Goal: Transaction & Acquisition: Obtain resource

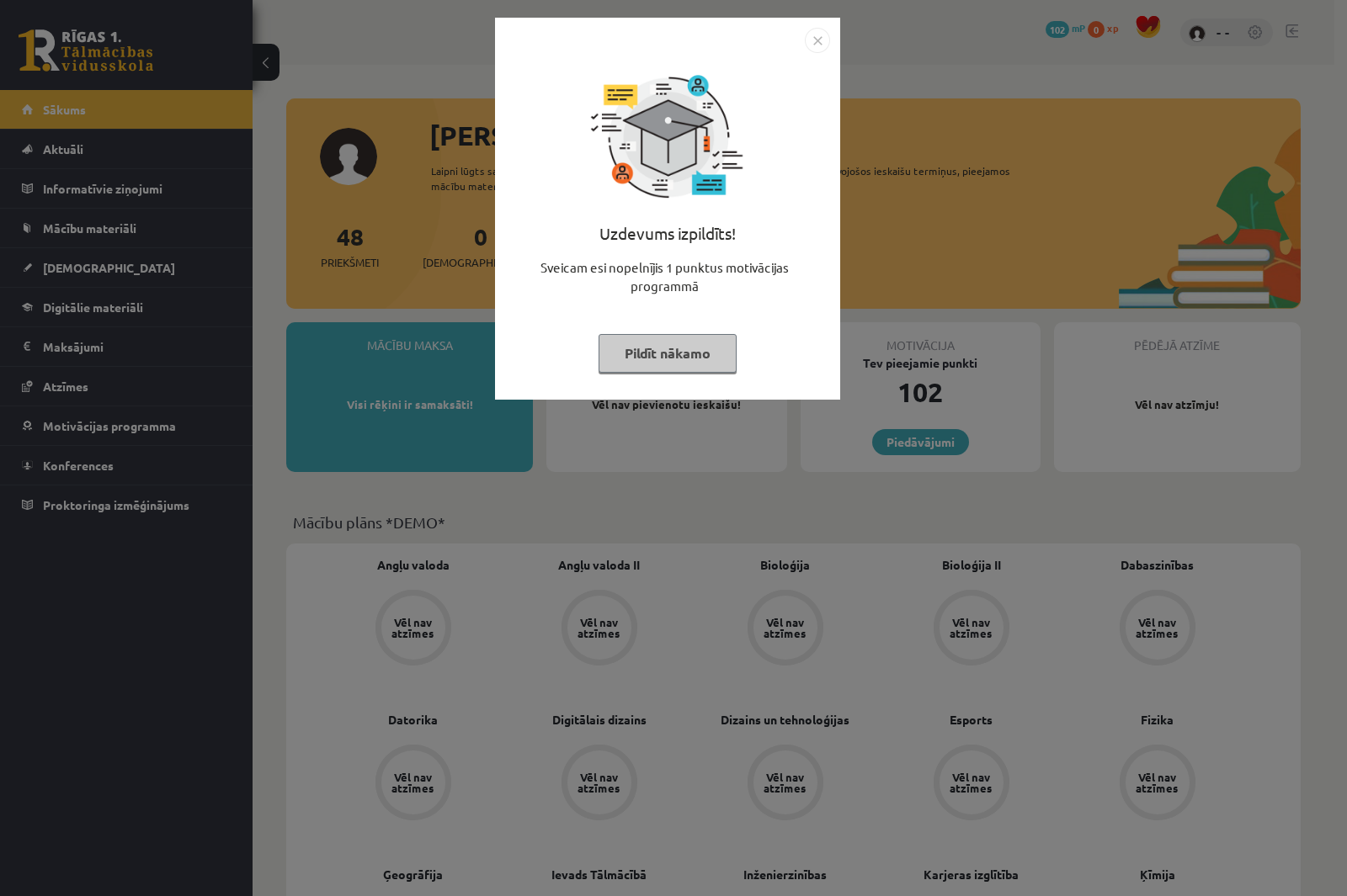
click at [813, 35] on img "Close" at bounding box center [818, 41] width 26 height 26
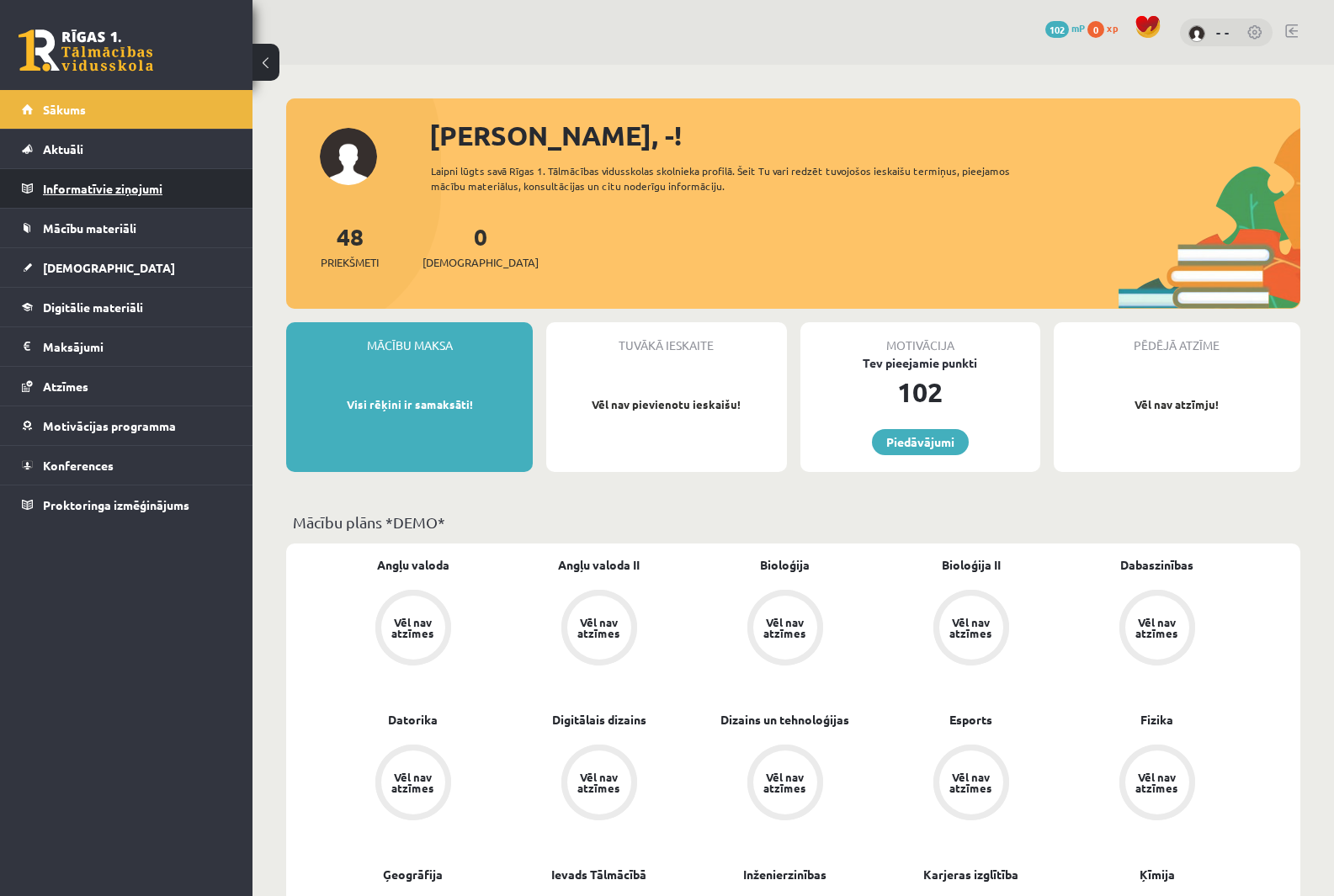
click at [62, 183] on legend "Informatīvie ziņojumi 0" at bounding box center [137, 189] width 189 height 39
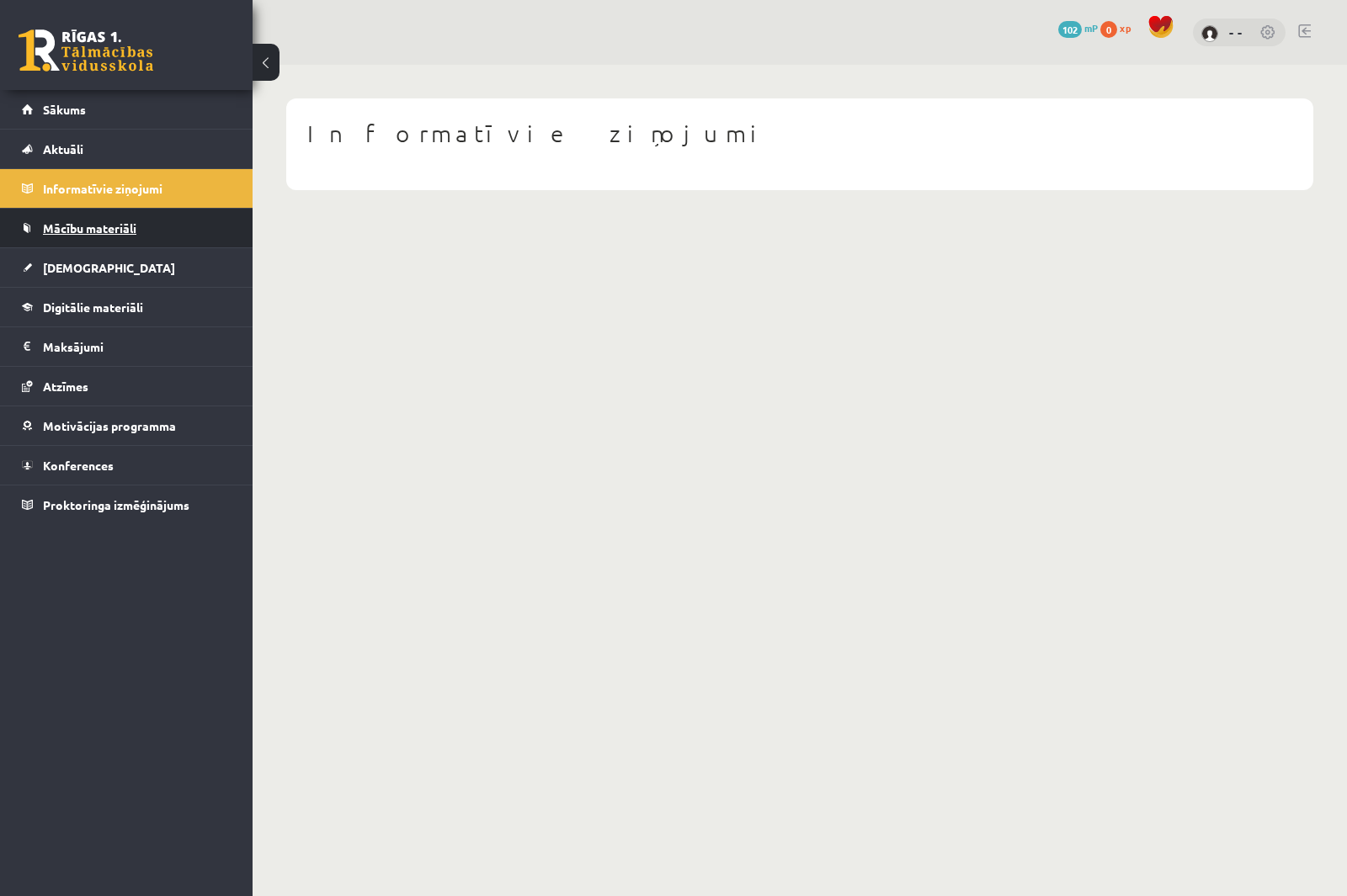
click at [56, 215] on link "Mācību materiāli" at bounding box center [127, 228] width 209 height 39
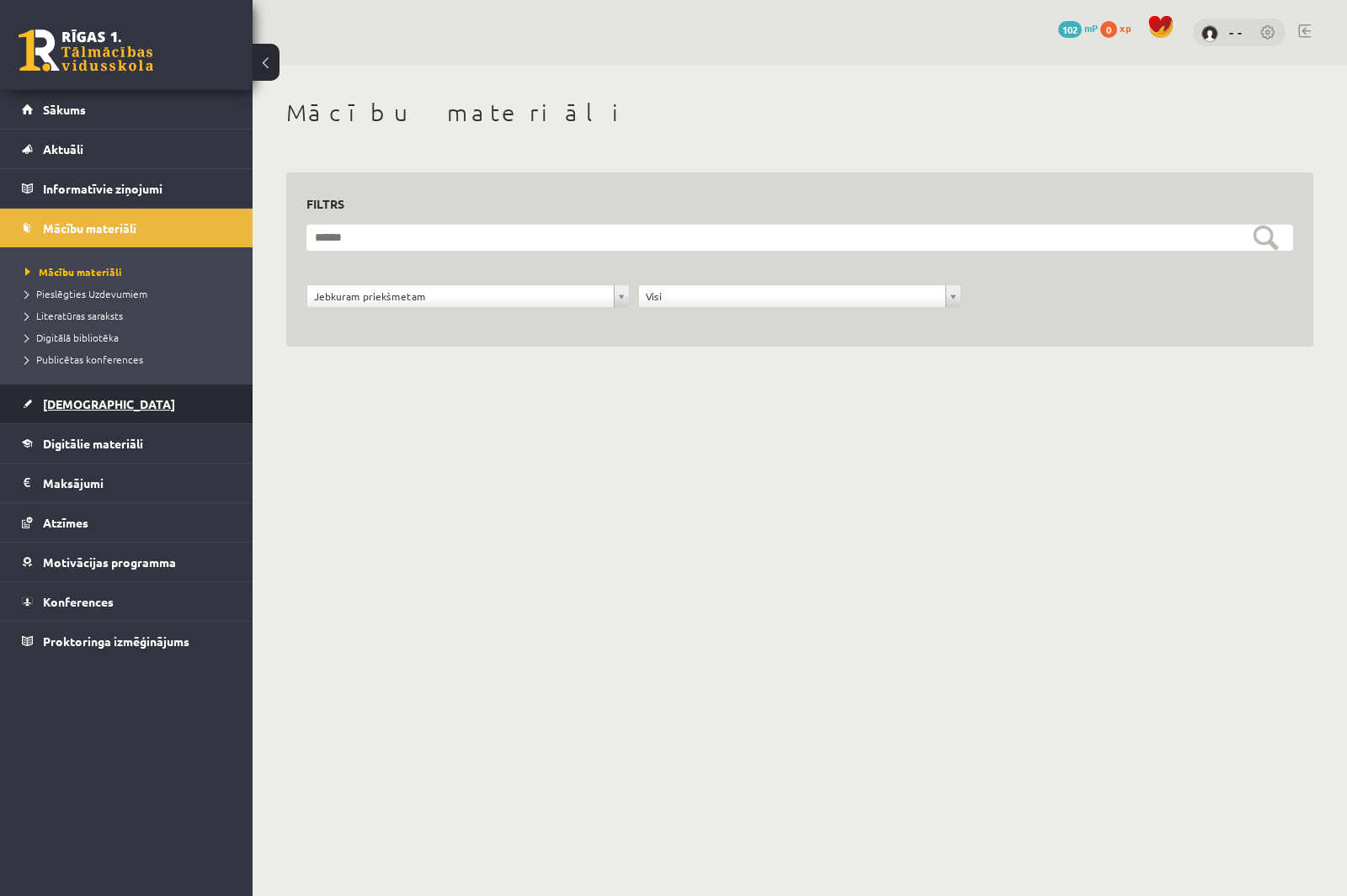
click at [77, 396] on link "[DEMOGRAPHIC_DATA]" at bounding box center [127, 404] width 209 height 39
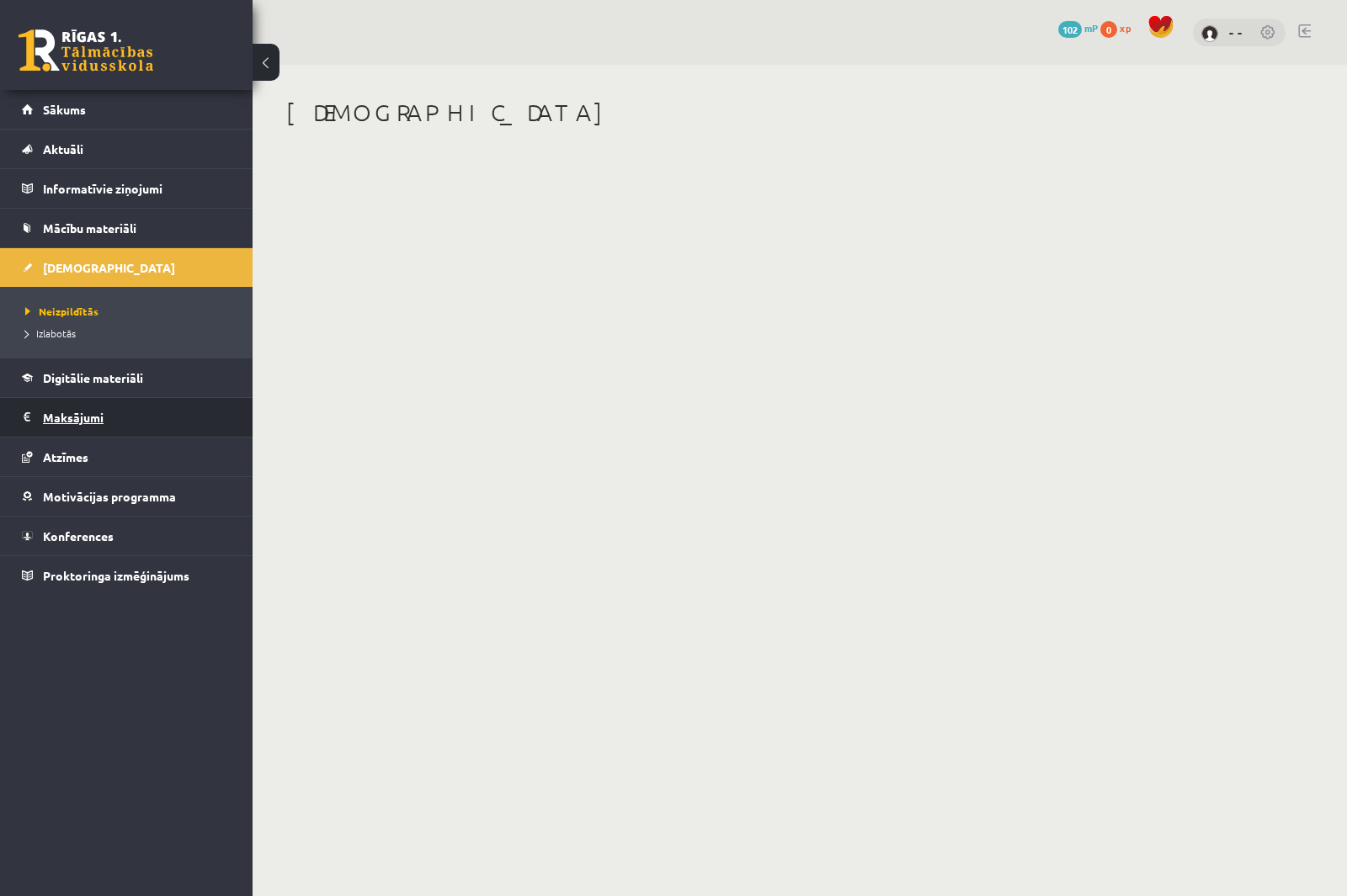
click at [94, 399] on legend "Maksājumi 0" at bounding box center [137, 418] width 189 height 39
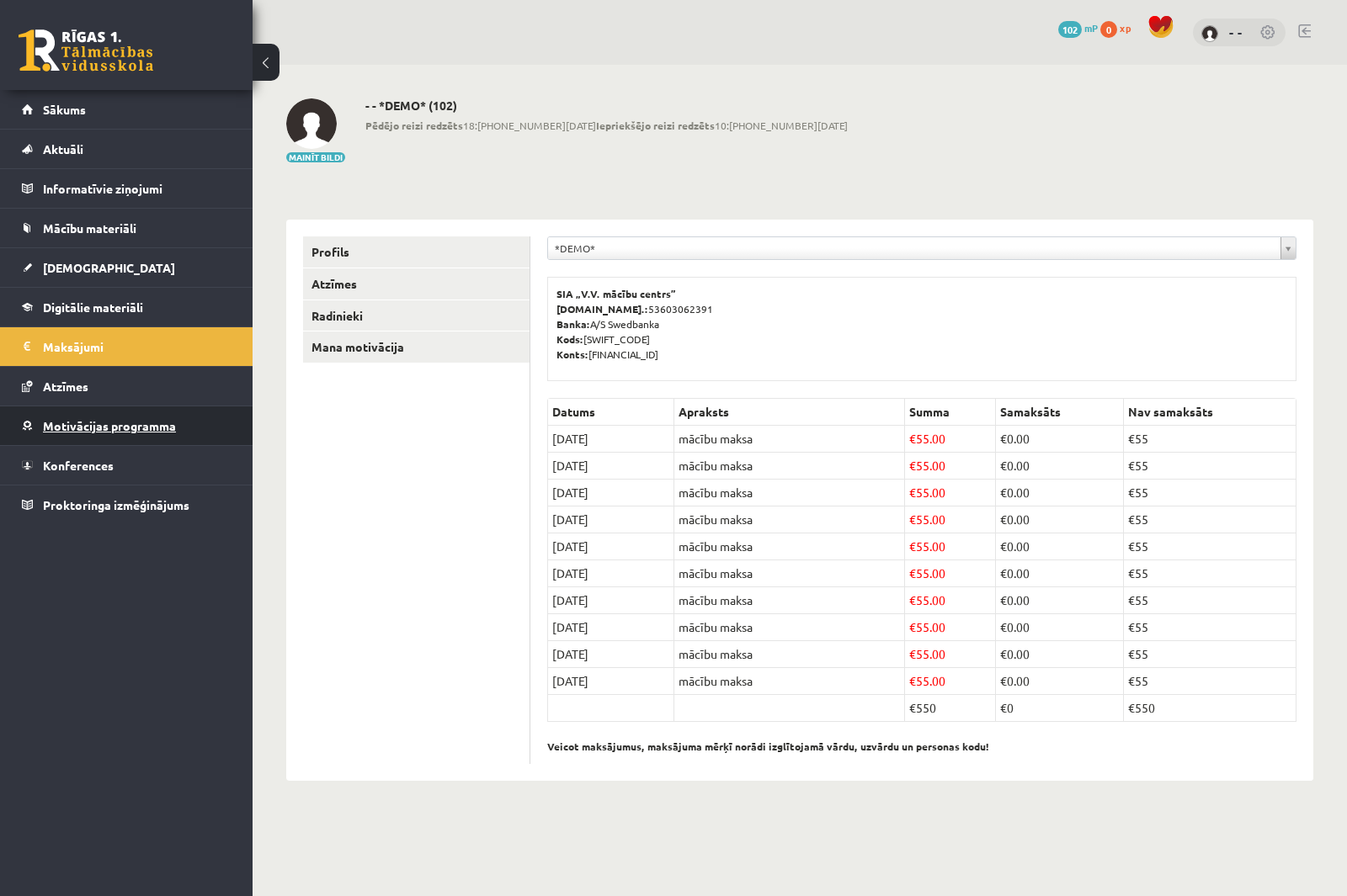
click at [67, 426] on span "Motivācijas programma" at bounding box center [109, 426] width 133 height 15
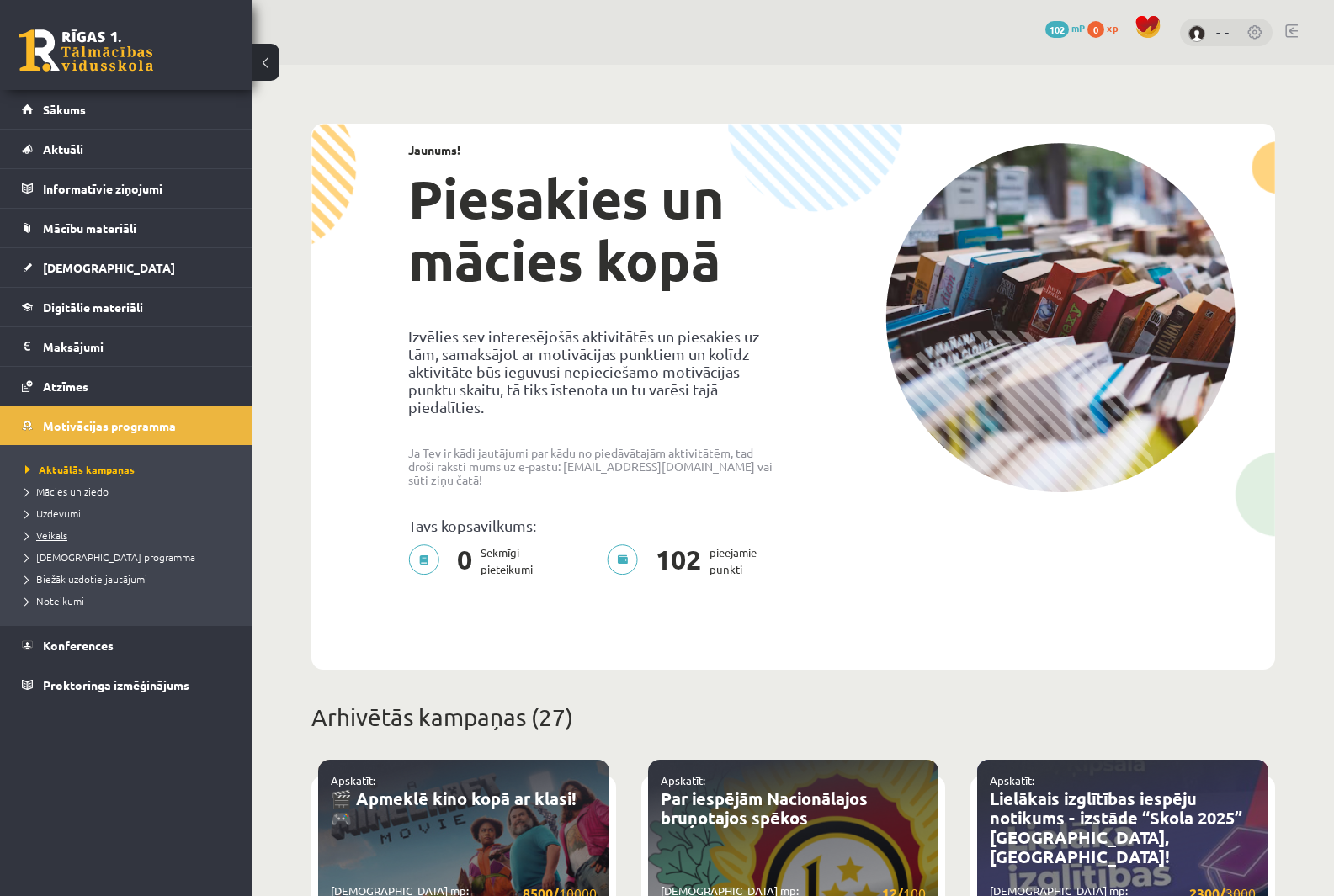
click at [59, 539] on span "Veikals" at bounding box center [46, 535] width 42 height 14
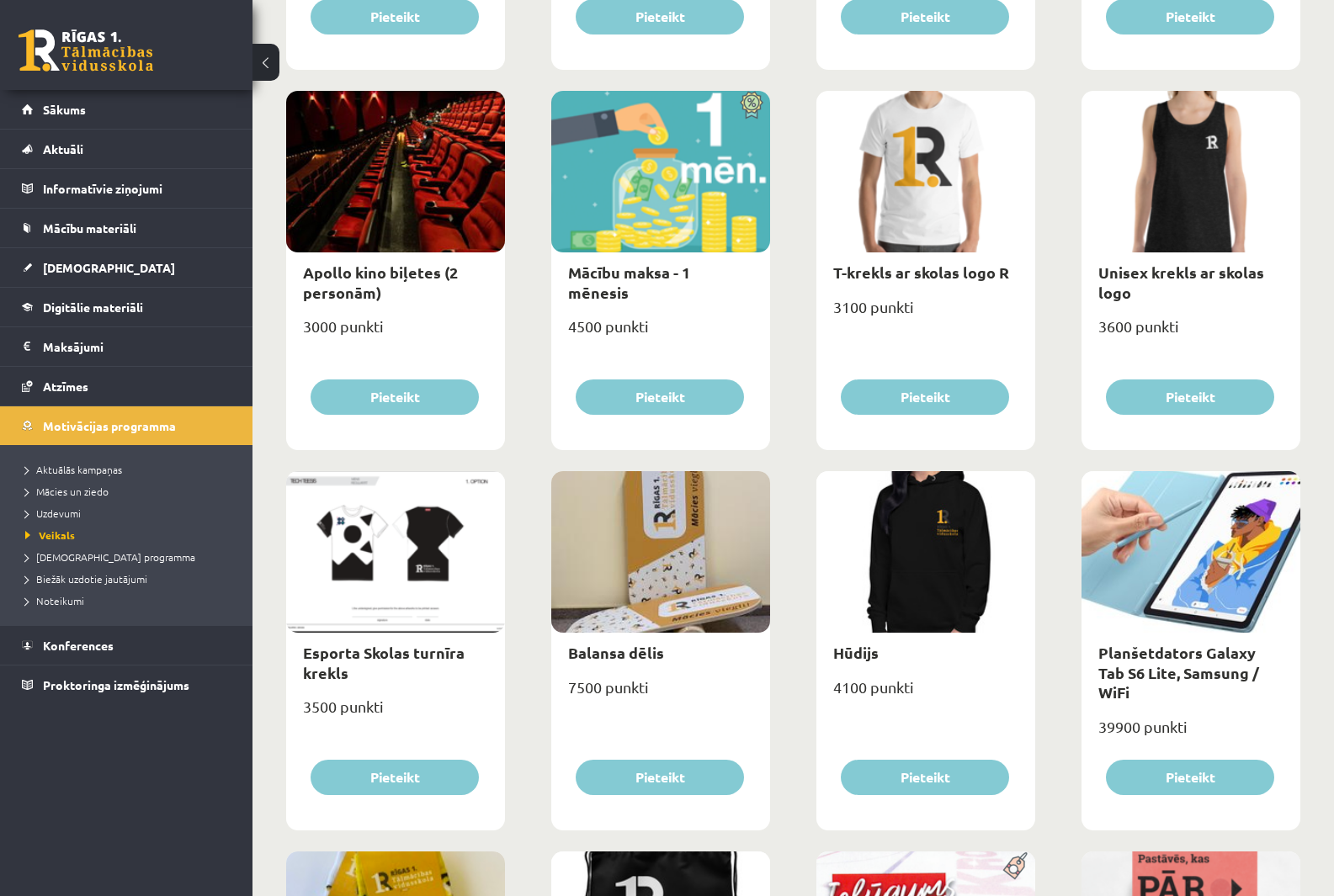
scroll to position [595, 0]
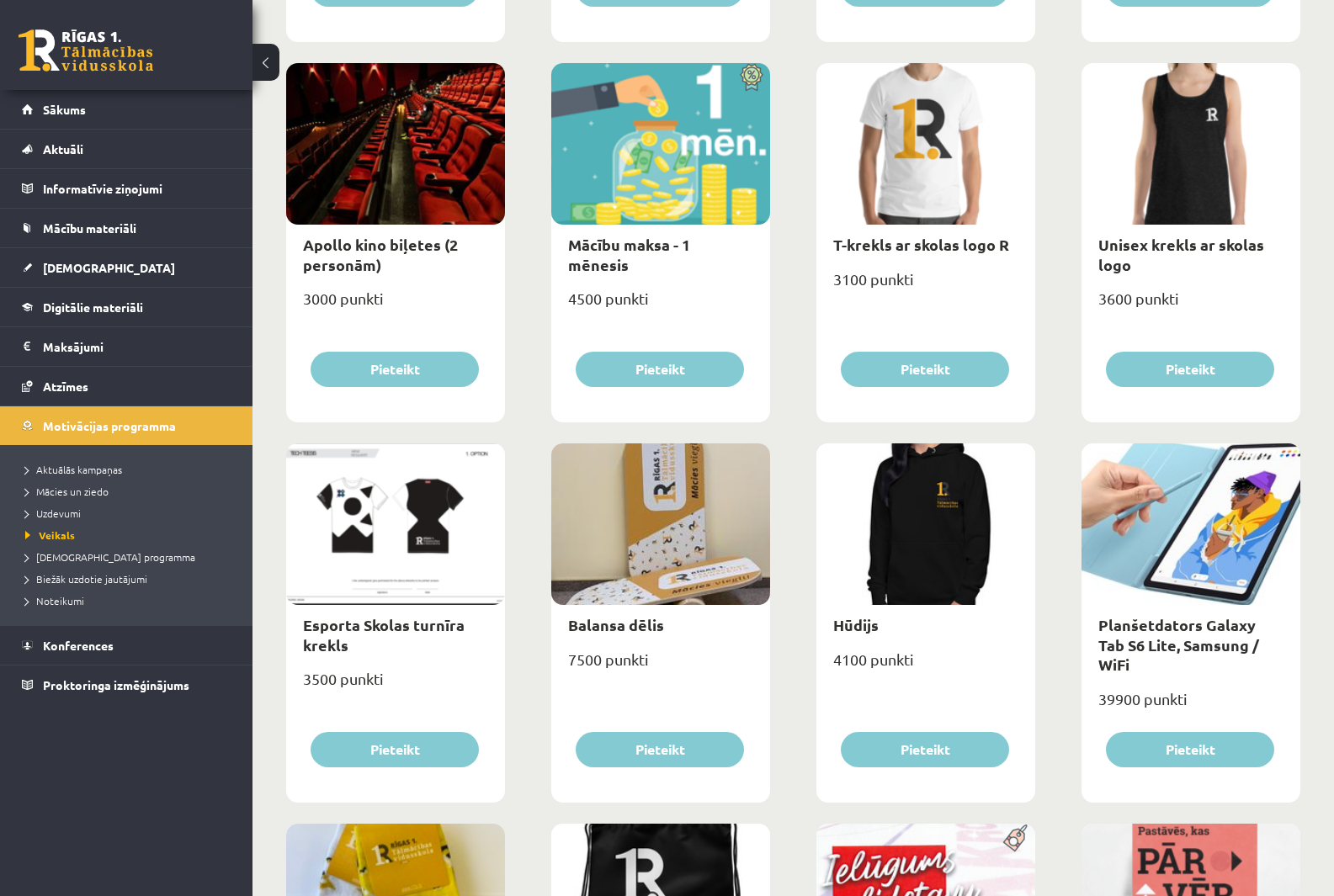
click at [1129, 685] on div "39900 punkti" at bounding box center [1190, 705] width 219 height 42
click at [1119, 627] on link "Planšetdators Galaxy Tab S6 Lite, Samsung / WiFi" at bounding box center [1178, 644] width 161 height 59
type input "*"
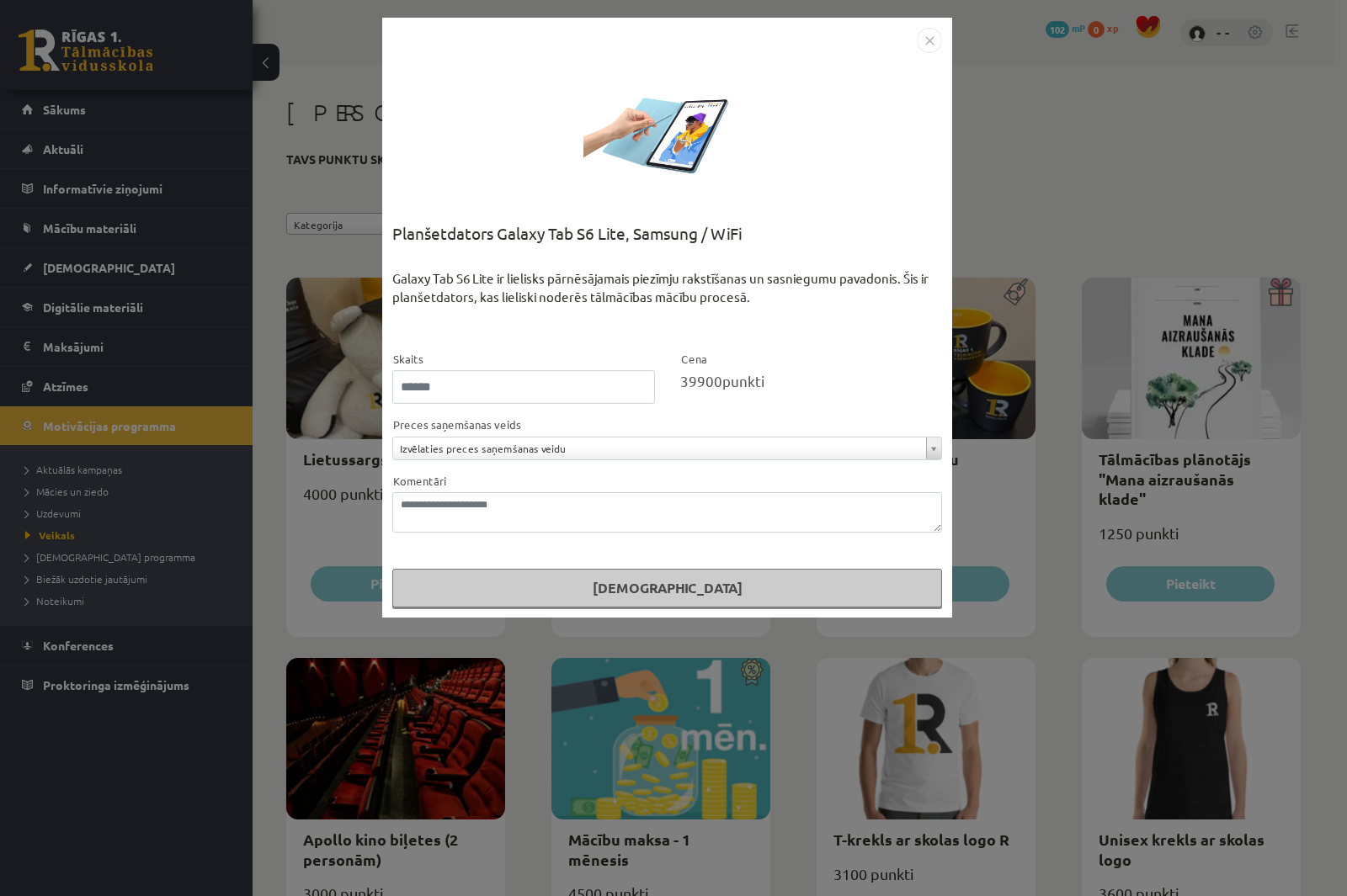
click at [595, 408] on form "**********" at bounding box center [667, 479] width 550 height 260
click at [396, 235] on div "Planšetdators Galaxy Tab S6 Lite, Samsung / WiFi" at bounding box center [667, 245] width 550 height 48
drag, startPoint x: 625, startPoint y: 235, endPoint x: 389, endPoint y: 236, distance: 236.0
click at [389, 236] on div "**********" at bounding box center [667, 317] width 570 height 600
copy div "Planšetdators Galaxy Tab S6 Lite"
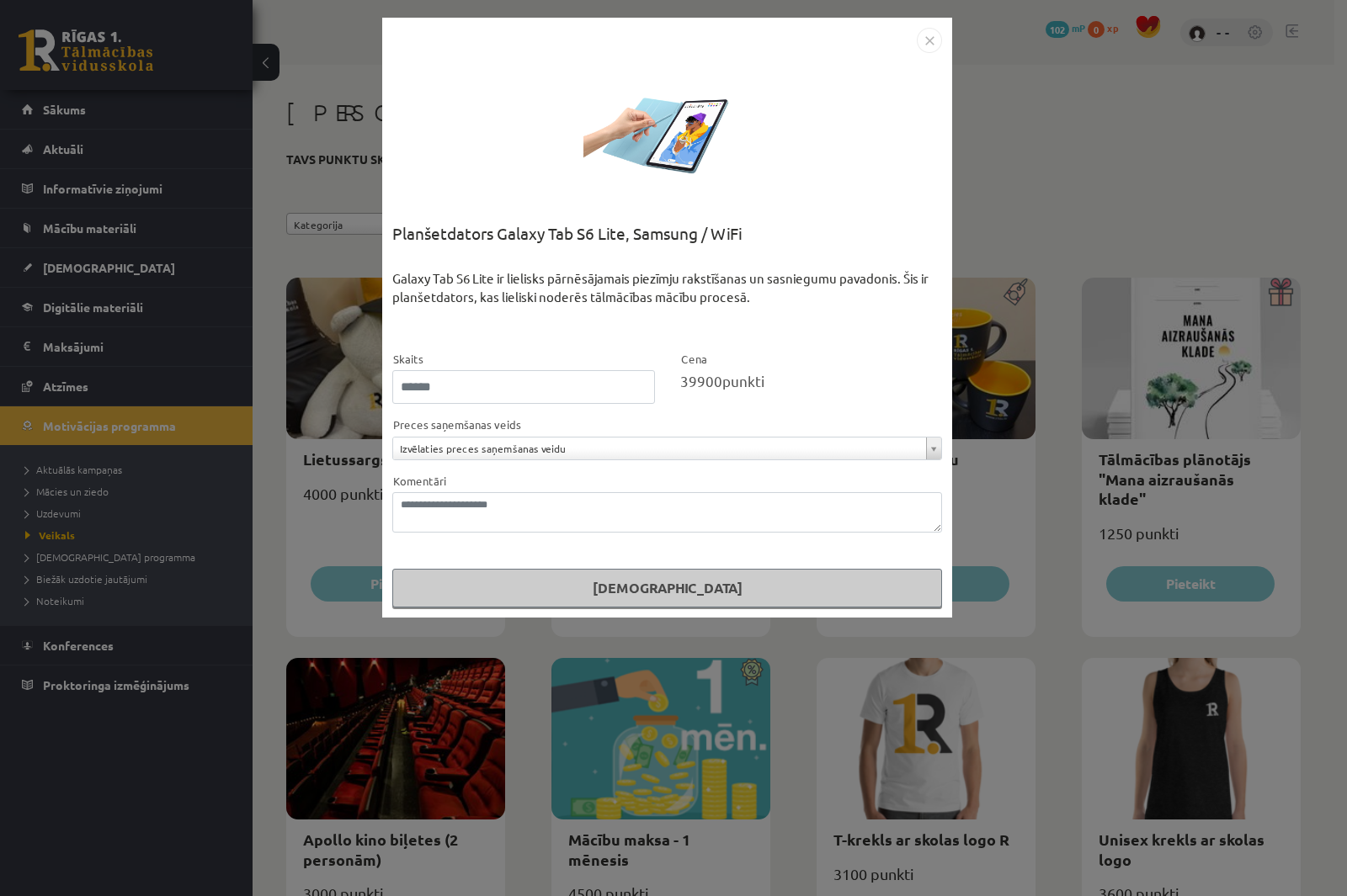
drag, startPoint x: 999, startPoint y: 106, endPoint x: 988, endPoint y: 112, distance: 12.5
click at [999, 106] on div "**********" at bounding box center [673, 448] width 1347 height 896
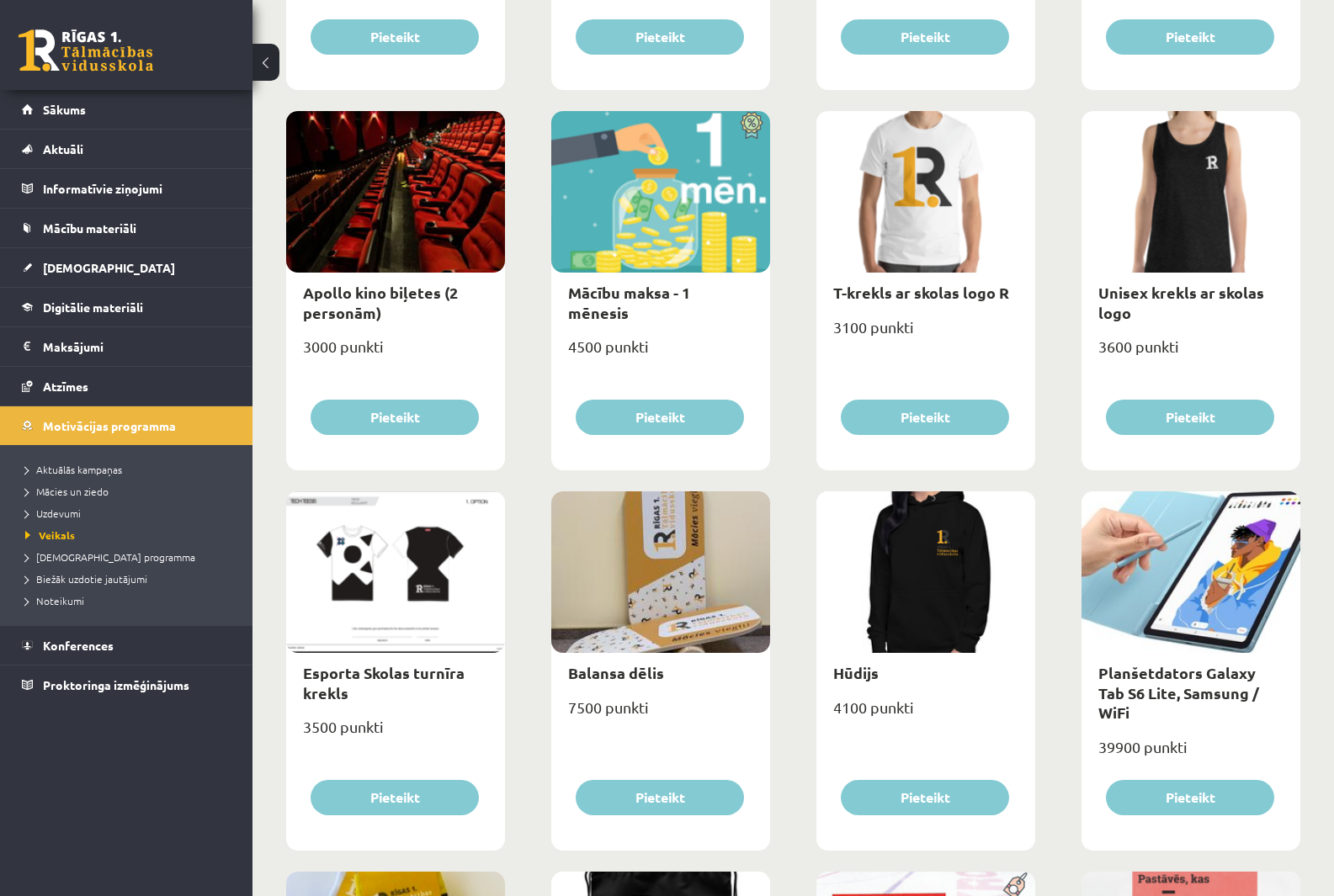
scroll to position [757, 0]
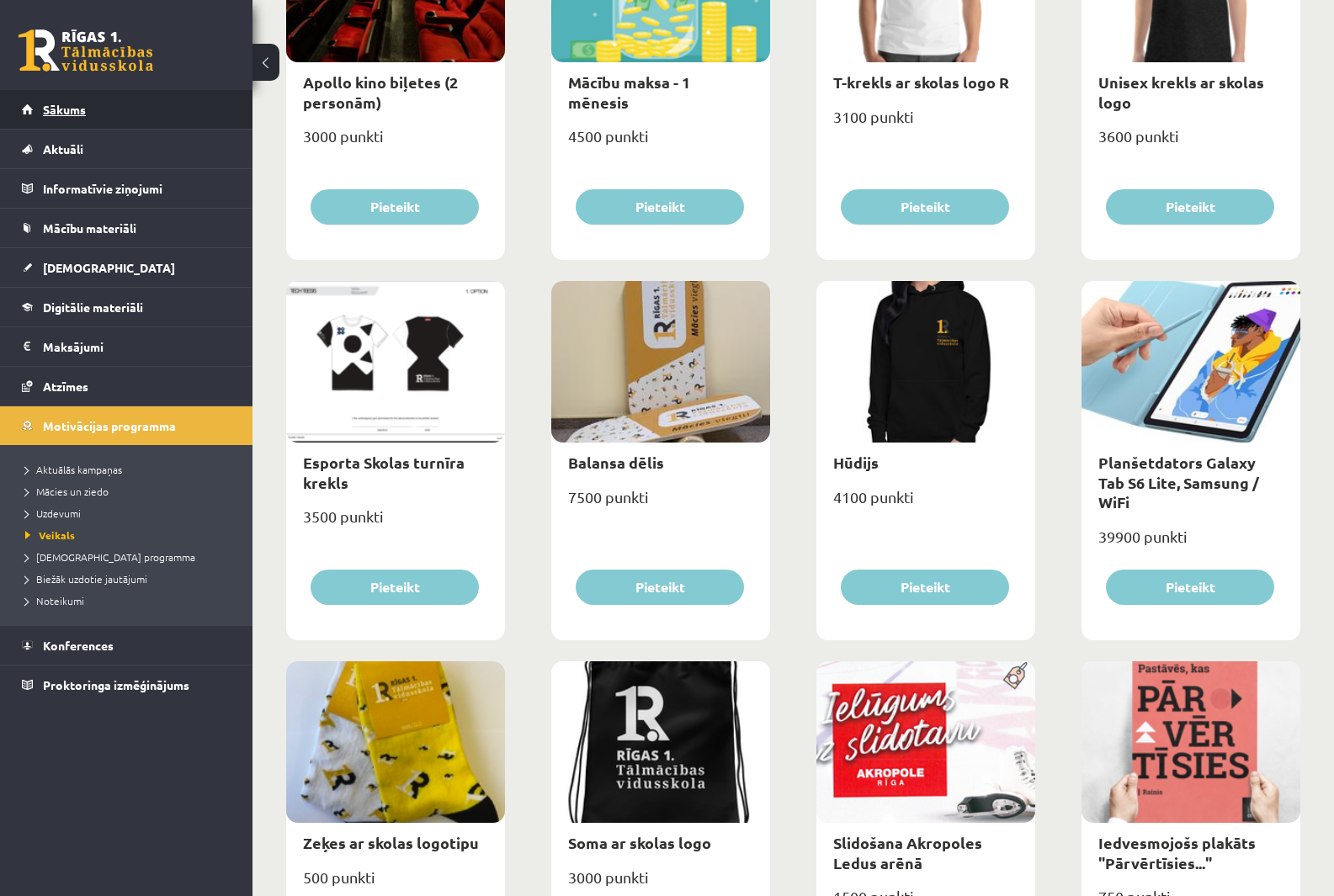
click at [86, 110] on link "Sākums" at bounding box center [127, 110] width 209 height 39
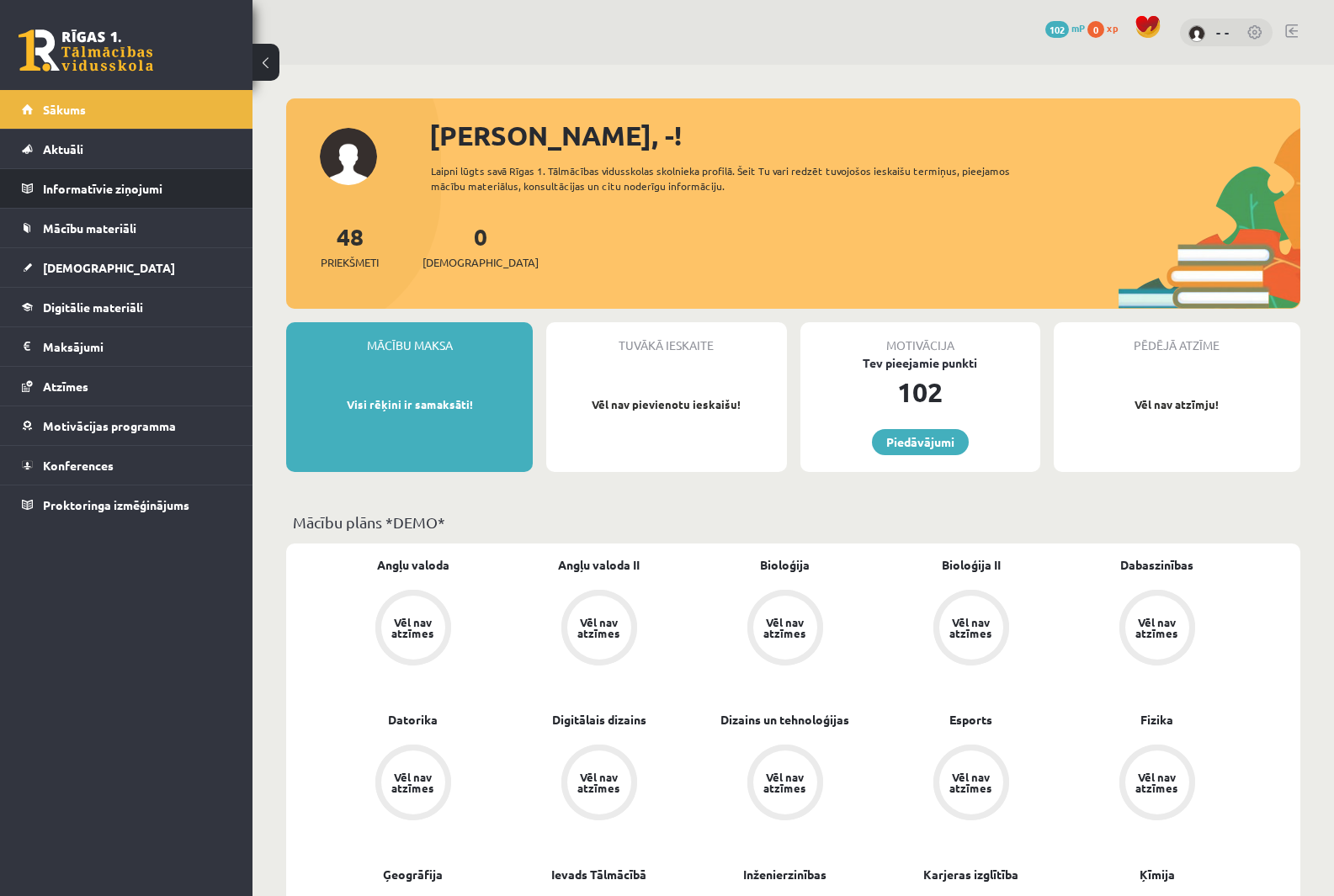
drag, startPoint x: 370, startPoint y: 251, endPoint x: 234, endPoint y: 183, distance: 152.1
click at [370, 251] on div "48 Priekšmeti" at bounding box center [350, 244] width 58 height 52
click at [157, 144] on link "Aktuāli" at bounding box center [127, 149] width 209 height 39
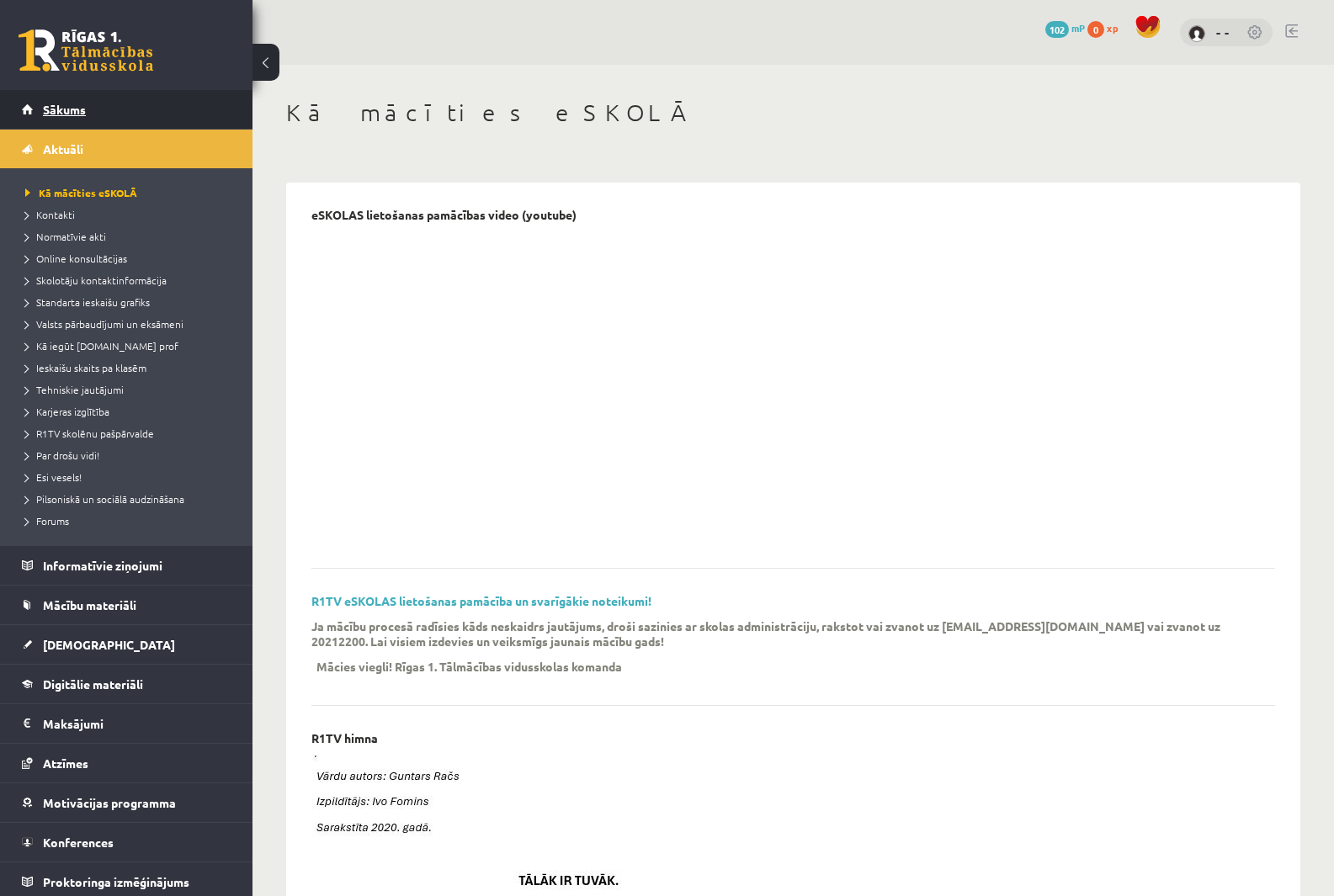
click at [67, 111] on span "Sākums" at bounding box center [64, 110] width 43 height 15
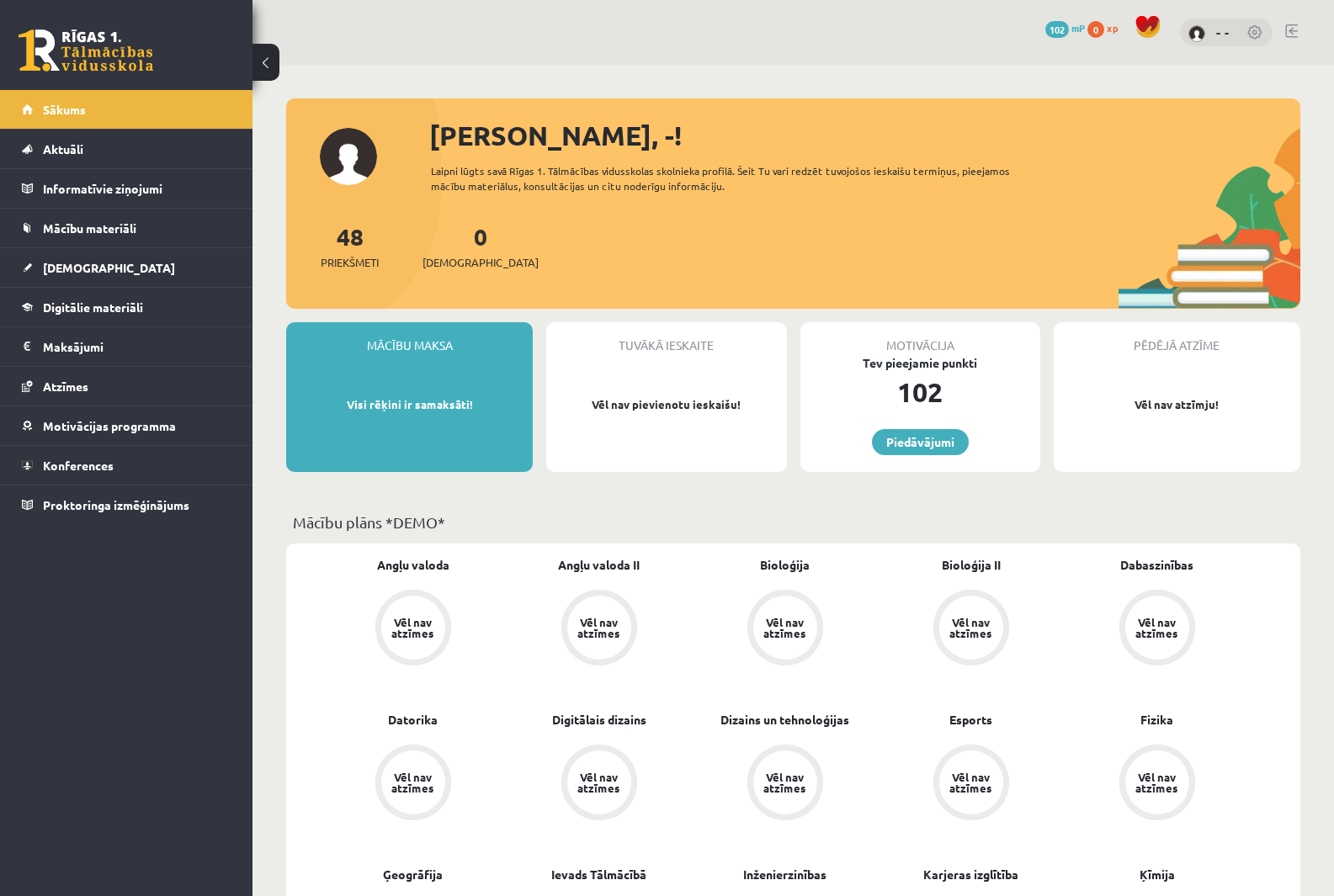
click at [126, 46] on link at bounding box center [86, 50] width 134 height 42
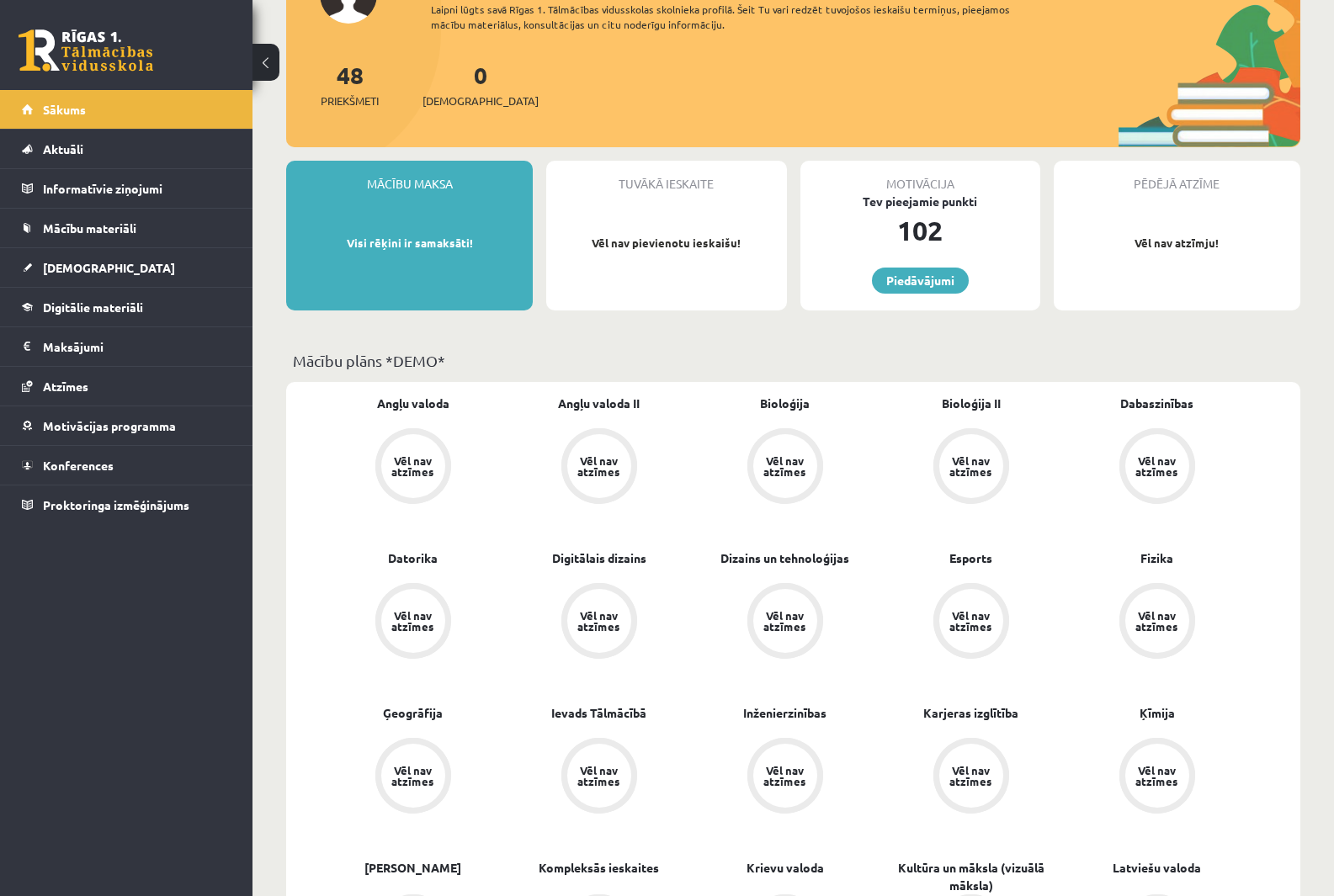
scroll to position [168, 0]
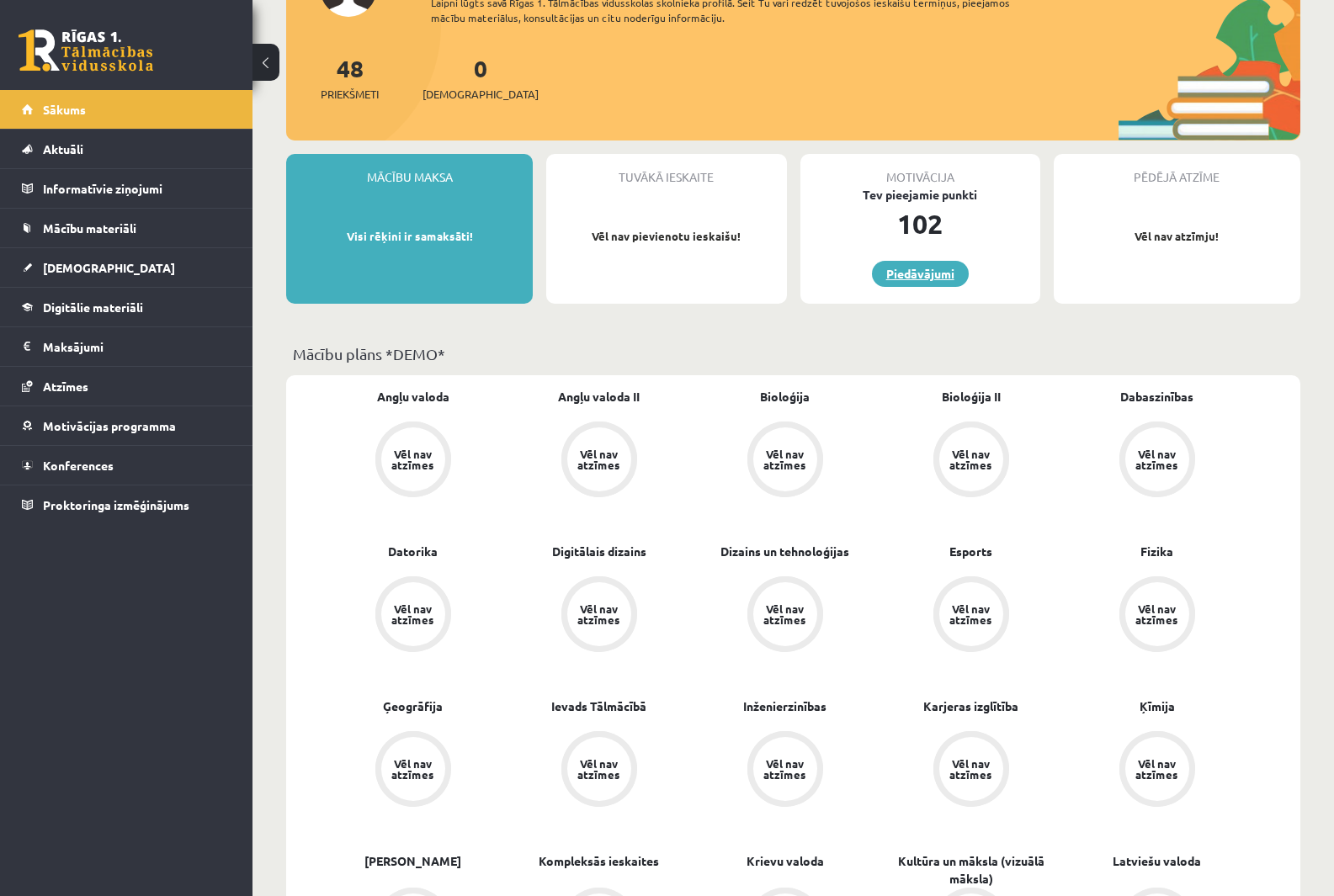
click at [903, 272] on link "Piedāvājumi" at bounding box center [921, 274] width 97 height 26
